Goal: Navigation & Orientation: Go to known website

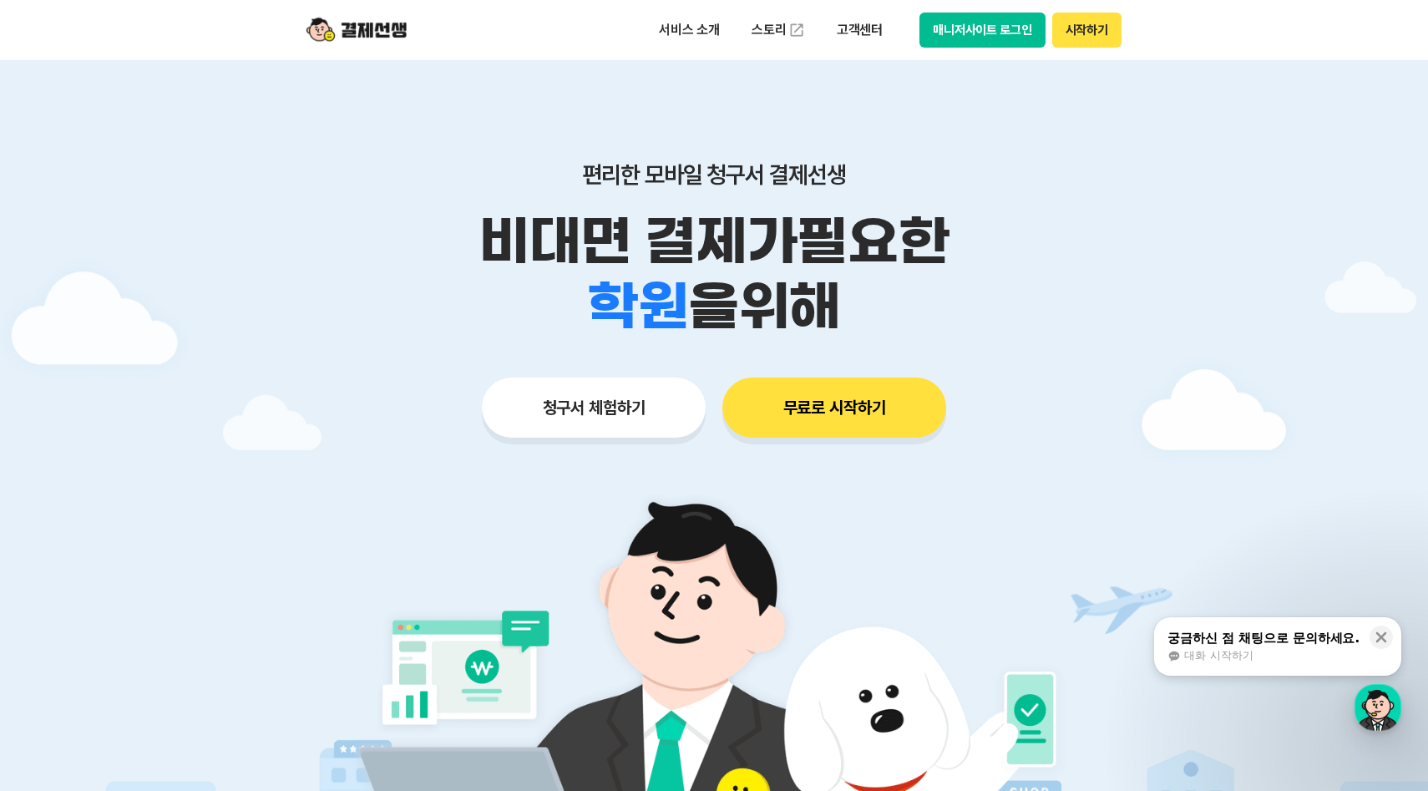
click at [1000, 28] on button "매니저사이트 로그인" at bounding box center [983, 30] width 126 height 35
